Goal: Information Seeking & Learning: Learn about a topic

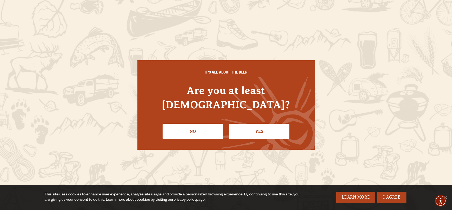
click at [264, 124] on link "Yes" at bounding box center [259, 130] width 60 height 15
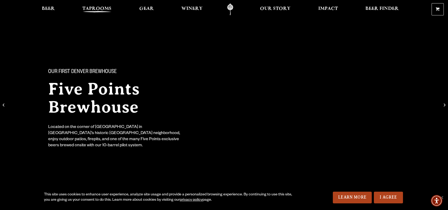
click at [92, 9] on span "Taprooms" at bounding box center [96, 9] width 29 height 4
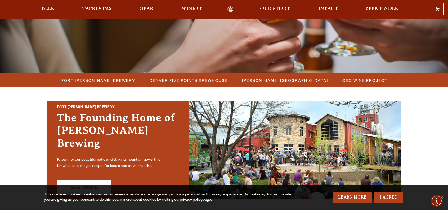
scroll to position [117, 0]
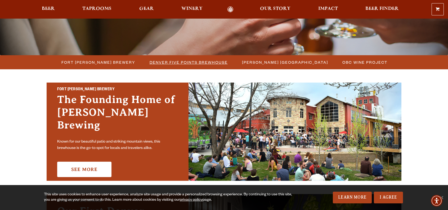
click at [158, 63] on span "Denver Five Points Brewhouse" at bounding box center [189, 62] width 78 height 8
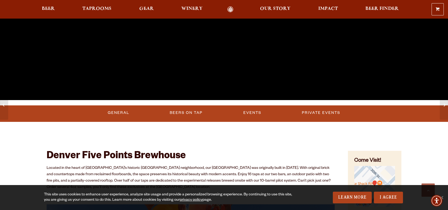
scroll to position [154, 0]
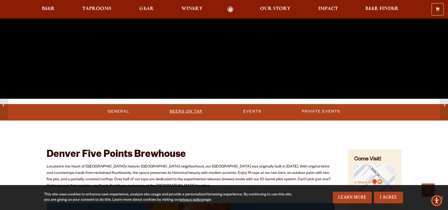
click at [187, 107] on link "Beers on Tap" at bounding box center [186, 111] width 37 height 12
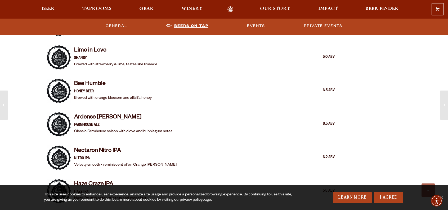
scroll to position [632, 0]
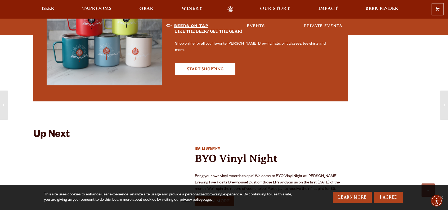
scroll to position [1485, 0]
